Goal: Task Accomplishment & Management: Manage account settings

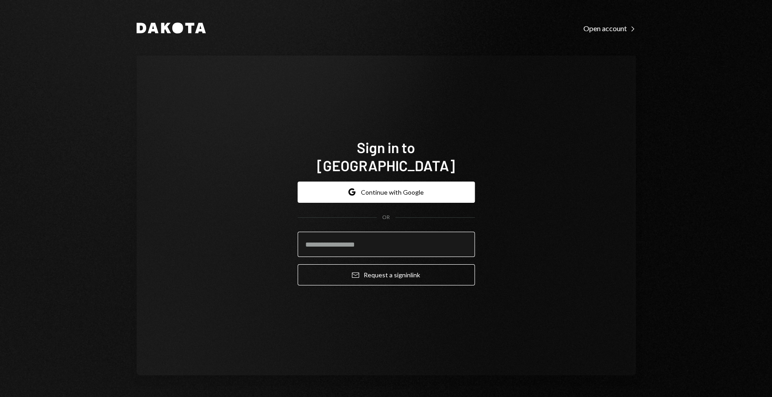
click at [382, 236] on input "email" at bounding box center [385, 244] width 177 height 25
click at [395, 185] on button "Google Continue with Google" at bounding box center [385, 192] width 177 height 21
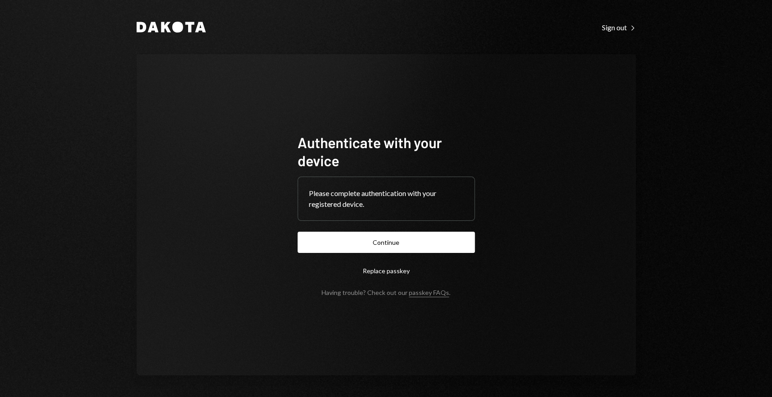
drag, startPoint x: 429, startPoint y: 241, endPoint x: 433, endPoint y: 236, distance: 6.4
click at [429, 241] on button "Continue" at bounding box center [385, 242] width 177 height 21
click at [404, 244] on button "Continue" at bounding box center [385, 242] width 177 height 21
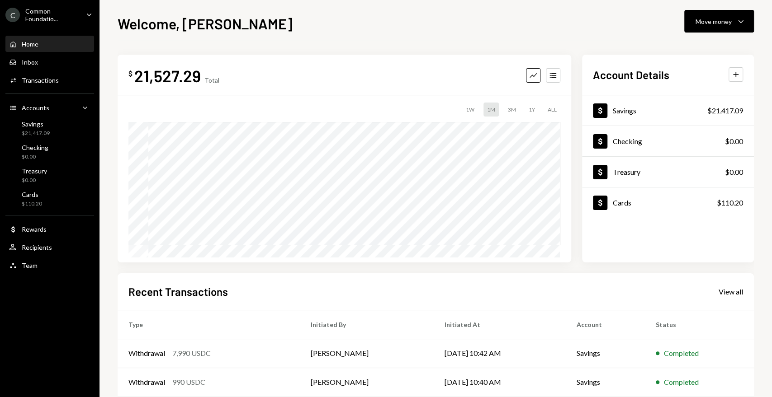
click at [62, 14] on div "Common Foundatio..." at bounding box center [51, 14] width 53 height 15
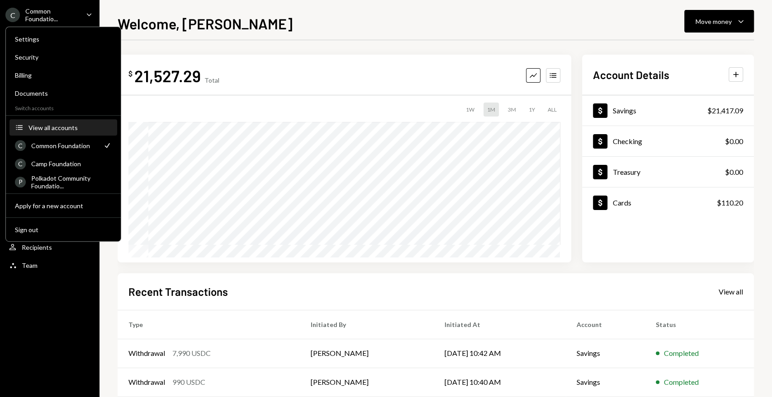
click at [61, 125] on div "View all accounts" at bounding box center [69, 128] width 83 height 8
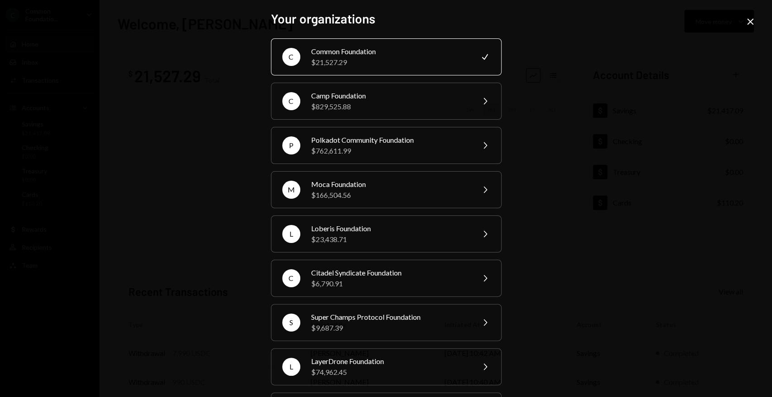
scroll to position [222, 0]
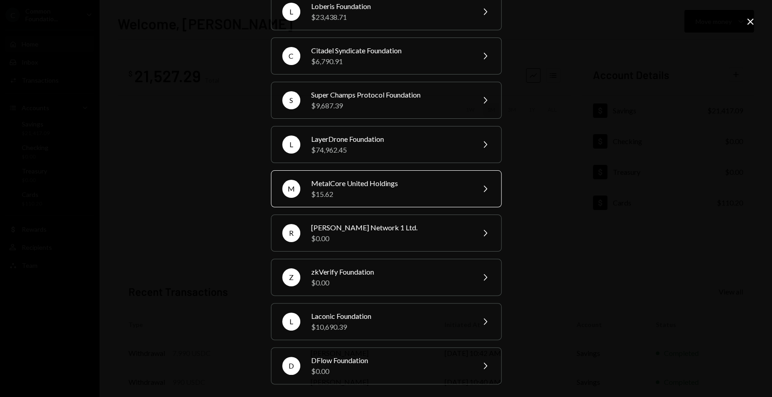
click at [376, 187] on div "MetalCore United Holdings" at bounding box center [389, 183] width 157 height 11
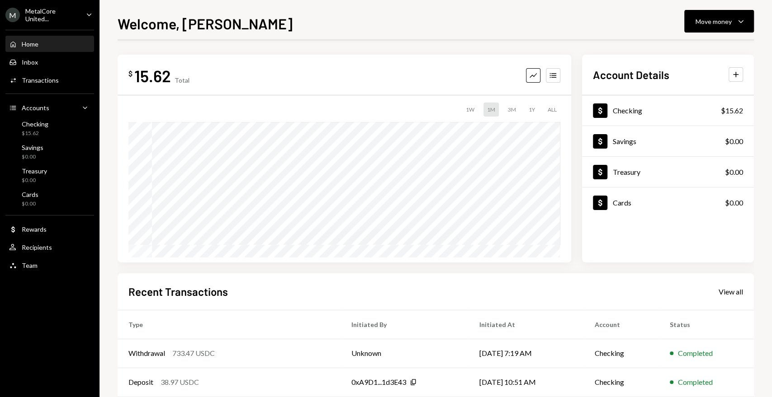
scroll to position [50, 0]
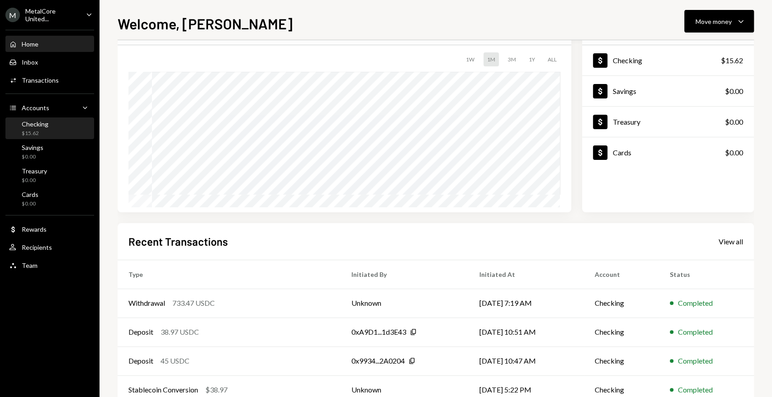
click at [57, 127] on div "Checking $15.62" at bounding box center [49, 128] width 81 height 17
